Goal: Find specific page/section: Find specific page/section

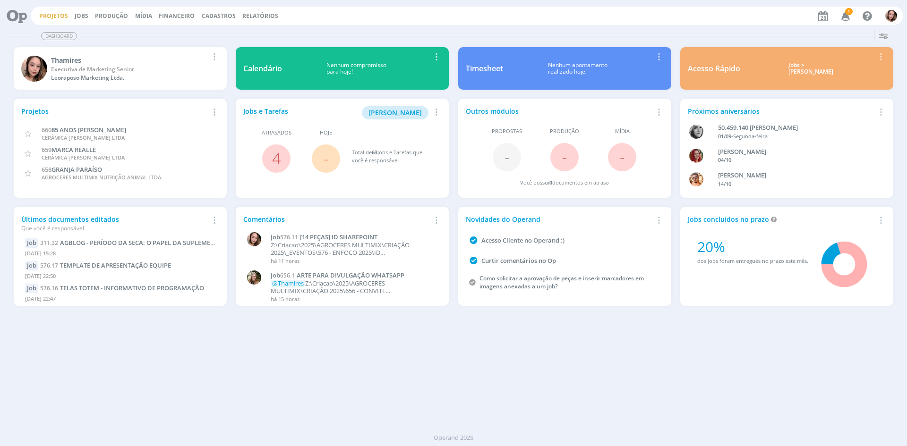
click at [56, 17] on link "Projetos" at bounding box center [53, 16] width 29 height 8
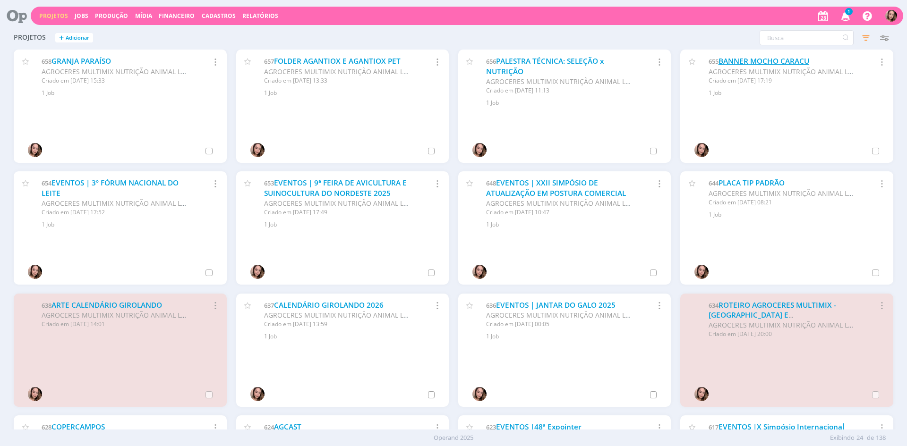
click at [731, 59] on link "BANNER MOCHO CARACU" at bounding box center [763, 61] width 91 height 10
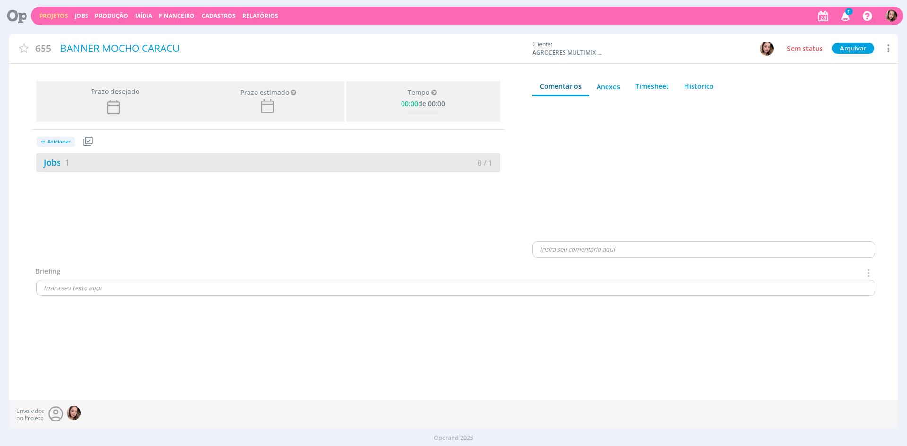
click at [94, 163] on div "Jobs 1" at bounding box center [152, 162] width 232 height 13
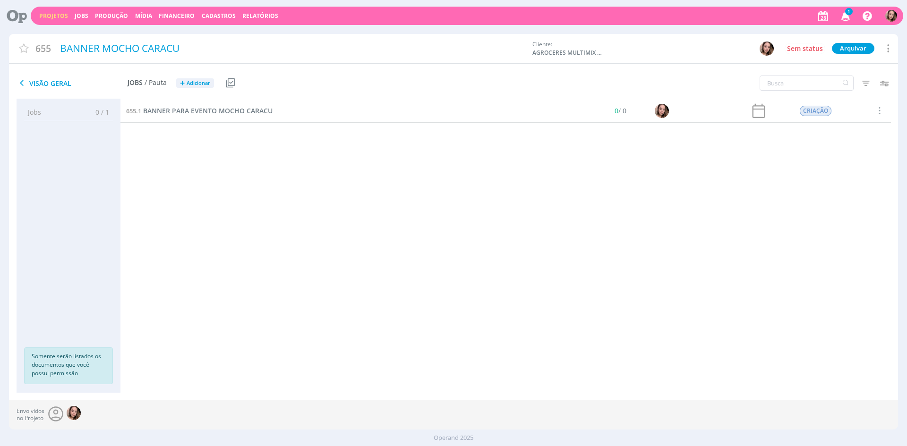
click at [236, 113] on span "BANNER PARA EVENTO MOCHO CARACU" at bounding box center [207, 110] width 129 height 9
